Goal: Complete application form

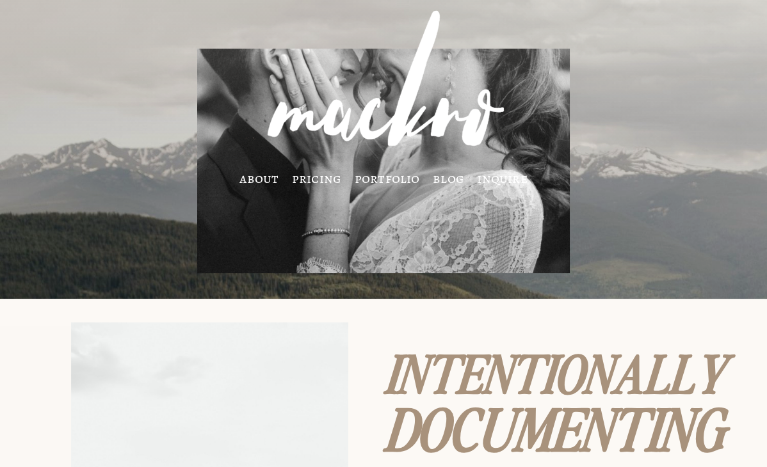
click at [494, 181] on link "inquire" at bounding box center [502, 178] width 51 height 10
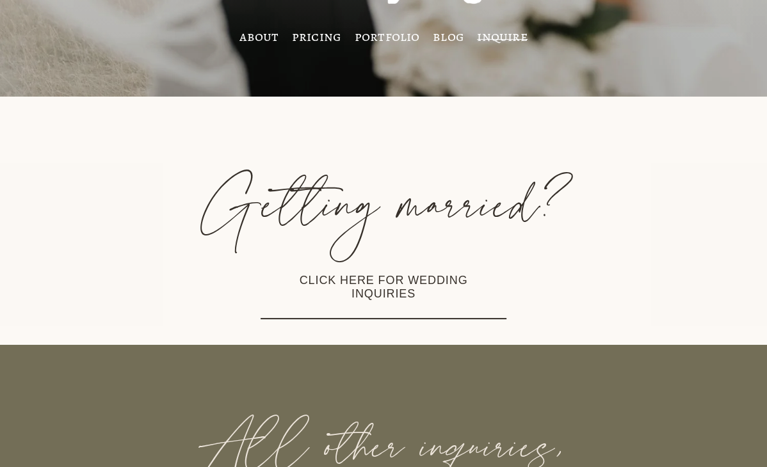
scroll to position [161, 0]
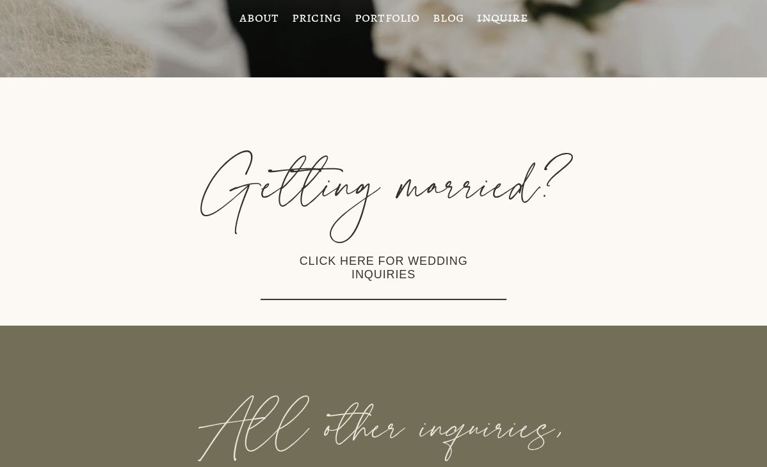
click at [402, 255] on link "CLICK HERE FOR WEDDING INQUIRIES" at bounding box center [384, 268] width 246 height 63
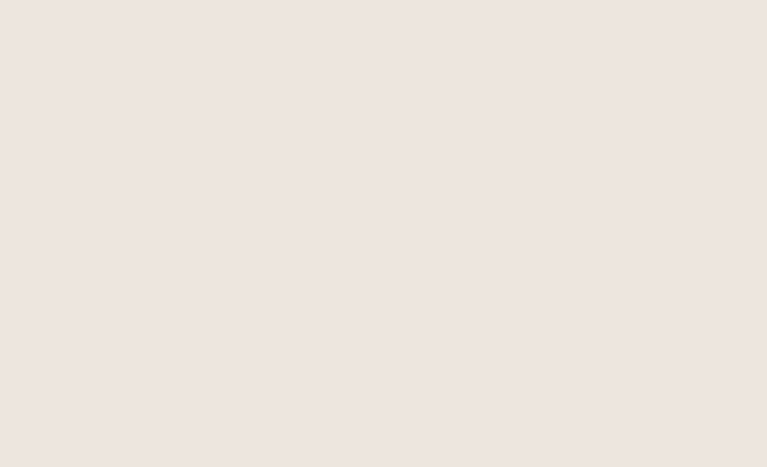
scroll to position [1129, 0]
